Goal: Transaction & Acquisition: Obtain resource

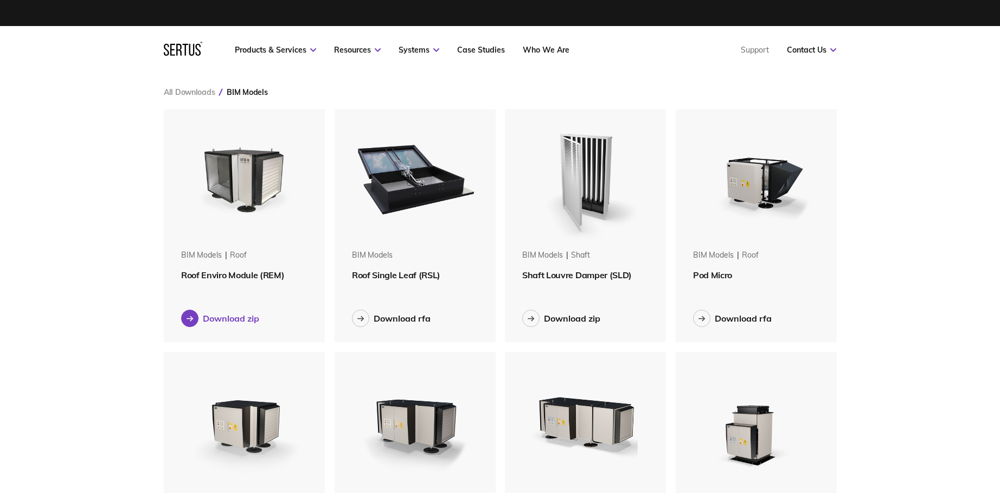
click at [194, 320] on div at bounding box center [189, 318] width 17 height 17
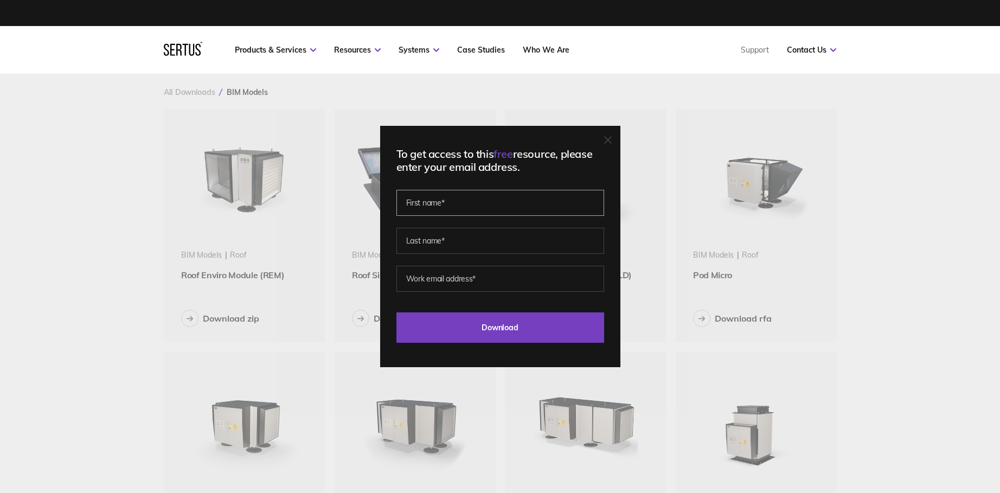
click at [497, 202] on input "text" at bounding box center [500, 203] width 208 height 26
type input "Phil"
click at [462, 236] on input "text" at bounding box center [500, 241] width 208 height 26
type input "Inwood"
click at [501, 278] on input "email" at bounding box center [500, 279] width 208 height 26
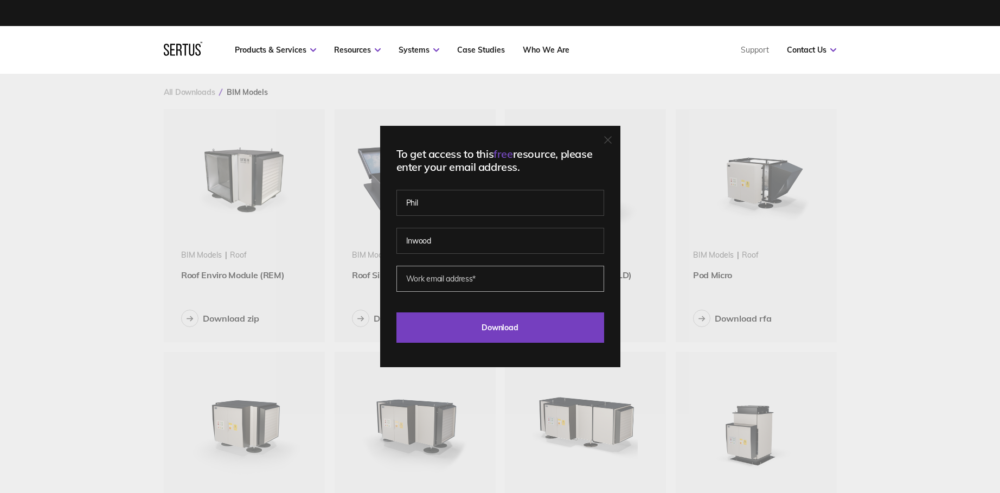
type input "[EMAIL_ADDRESS][DOMAIN_NAME]"
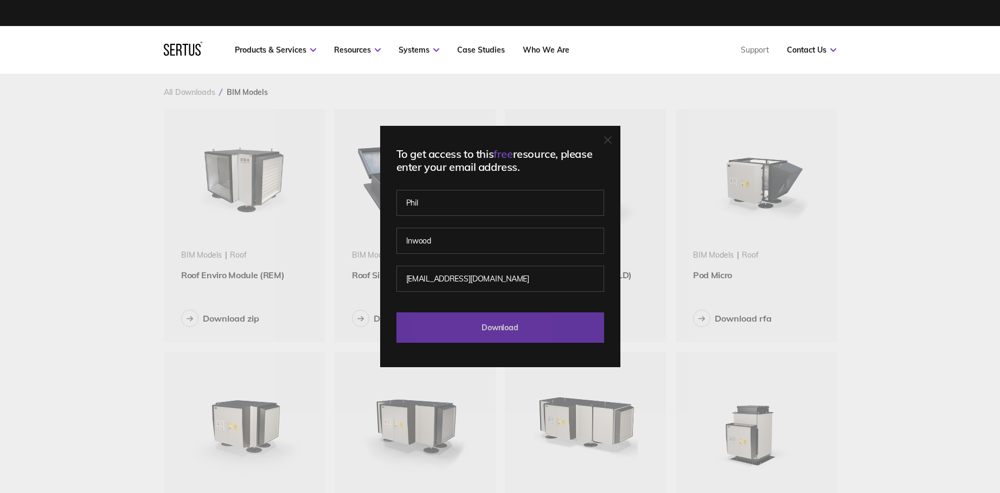
click at [497, 327] on input "Download" at bounding box center [500, 327] width 208 height 30
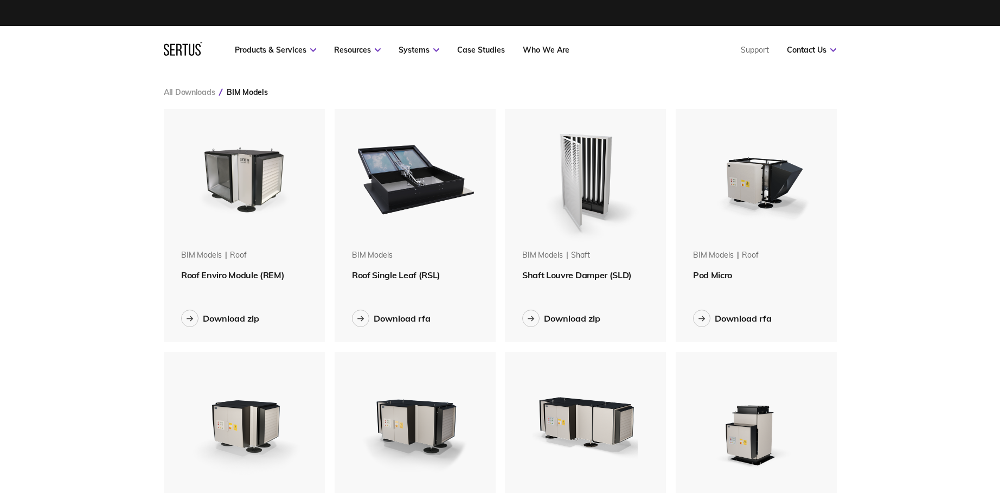
click at [336, 90] on div "All Downloads BIM Models" at bounding box center [500, 92] width 672 height 10
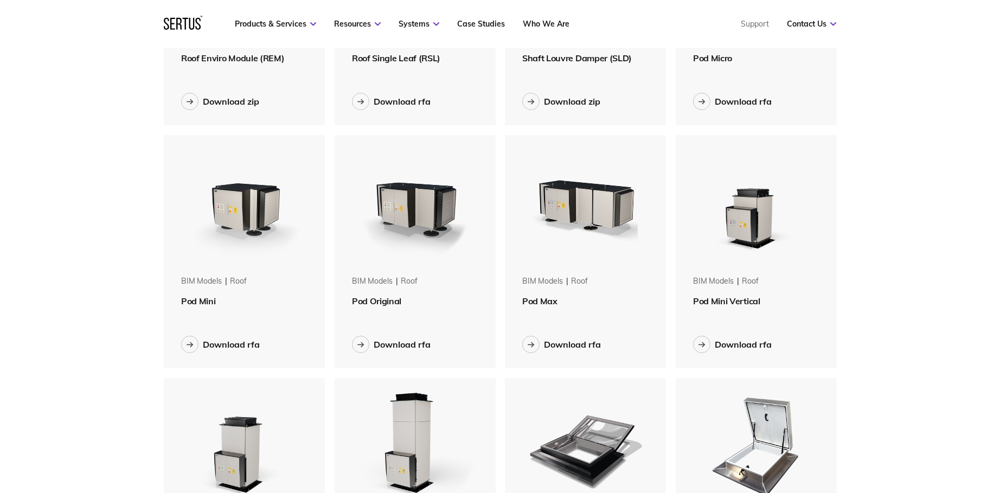
scroll to position [325, 0]
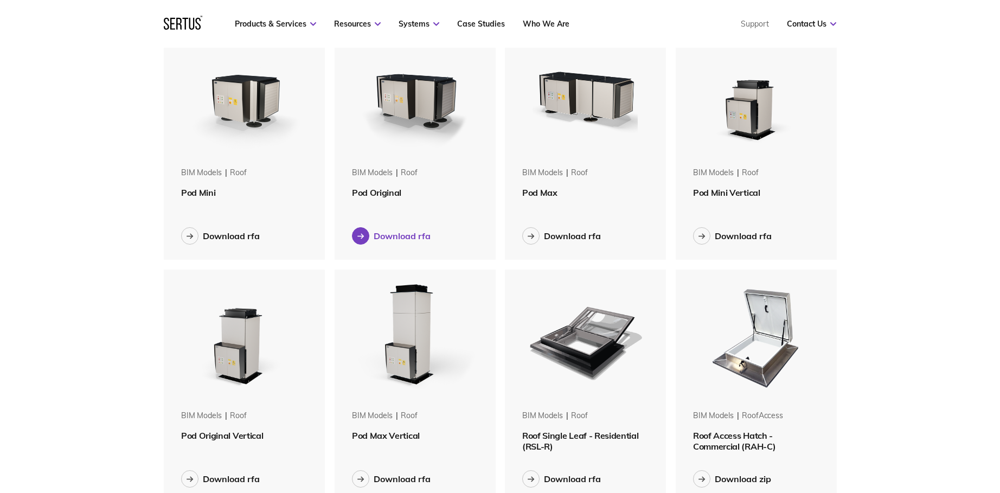
click at [359, 236] on icon at bounding box center [360, 236] width 7 height 6
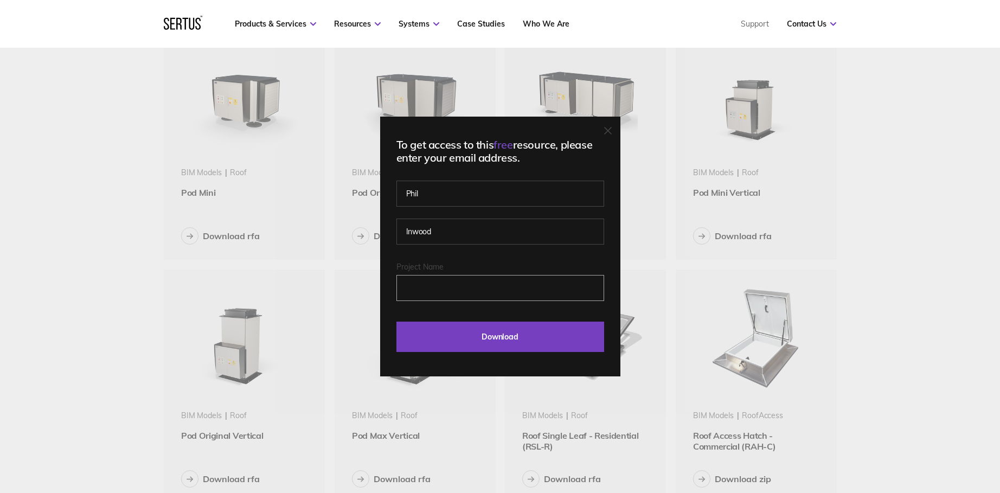
click at [452, 287] on input "Project Name" at bounding box center [500, 288] width 208 height 26
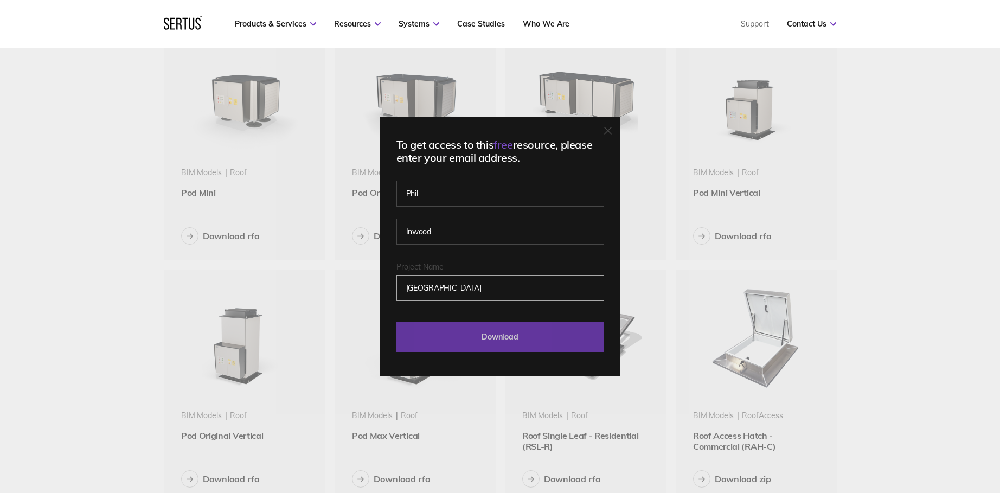
type input "[GEOGRAPHIC_DATA]"
click at [498, 333] on input "Download" at bounding box center [500, 336] width 208 height 30
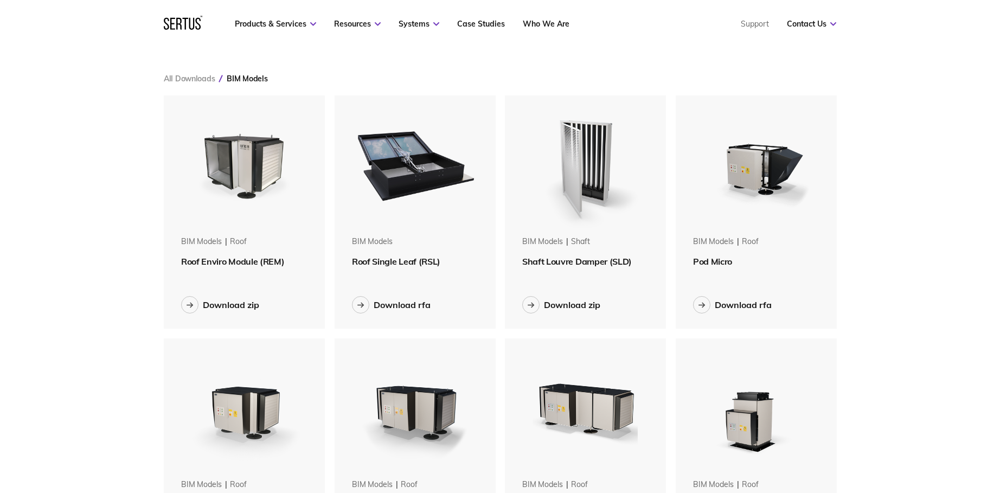
scroll to position [0, 0]
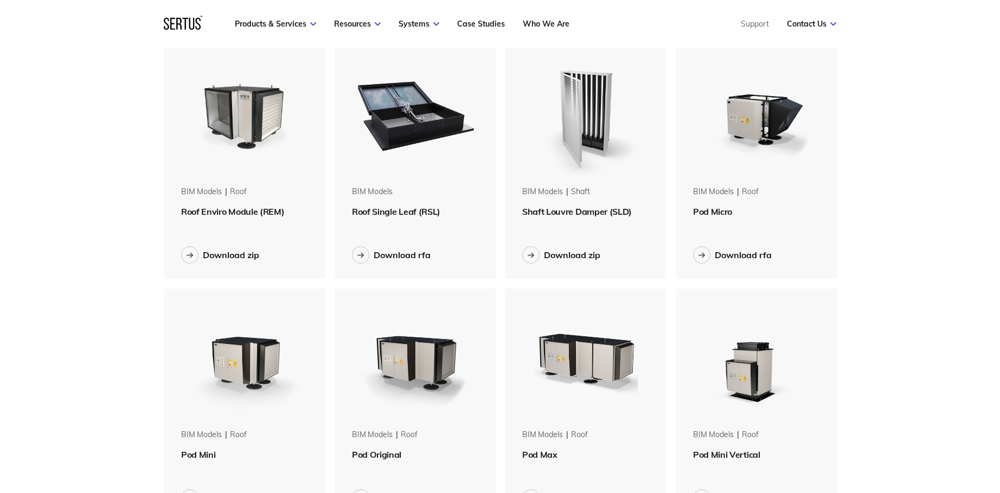
scroll to position [54, 0]
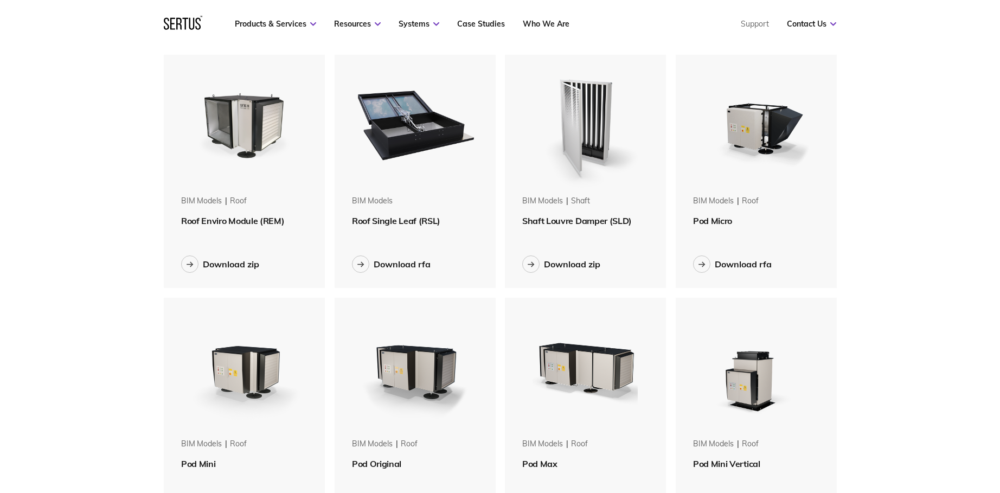
click at [240, 216] on span "Roof Enviro Module (REM)" at bounding box center [232, 220] width 103 height 11
